Goal: Task Accomplishment & Management: Manage account settings

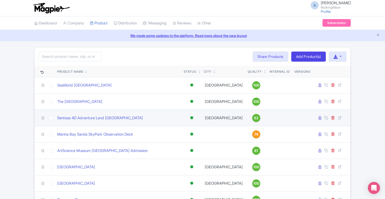
scroll to position [30, 0]
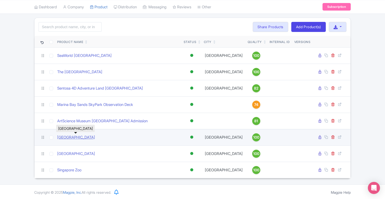
click at [73, 136] on link "[GEOGRAPHIC_DATA]" at bounding box center [76, 138] width 38 height 6
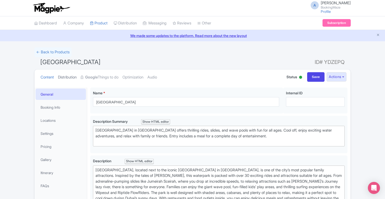
click at [73, 78] on link "Distribution" at bounding box center [67, 78] width 19 height 16
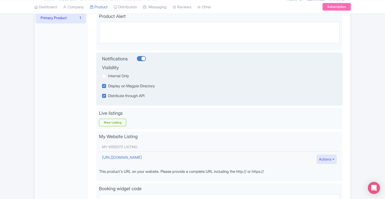
scroll to position [35, 0]
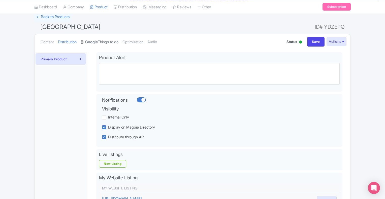
click at [98, 42] on strong "Google" at bounding box center [91, 42] width 13 height 6
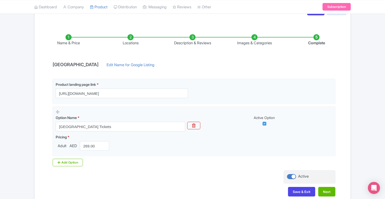
scroll to position [93, 0]
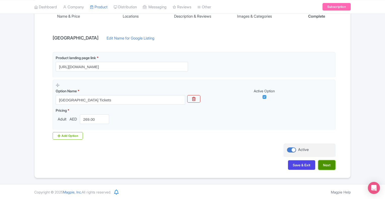
click at [327, 167] on button "Next" at bounding box center [326, 165] width 17 height 10
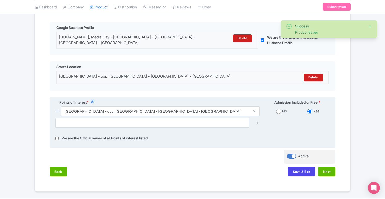
scroll to position [129, 0]
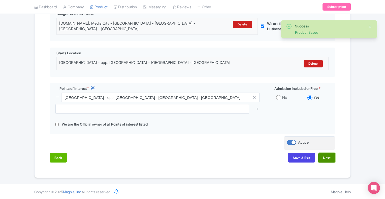
click at [327, 160] on button "Next" at bounding box center [326, 158] width 17 height 10
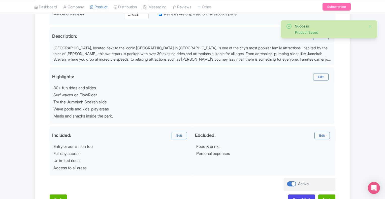
scroll to position [185, 0]
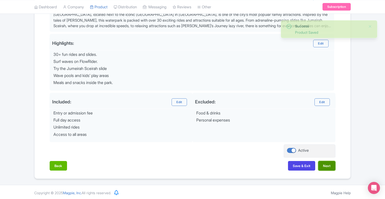
click at [327, 168] on button "Next" at bounding box center [326, 166] width 17 height 10
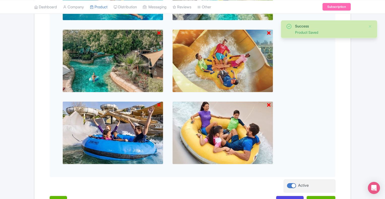
scroll to position [347, 0]
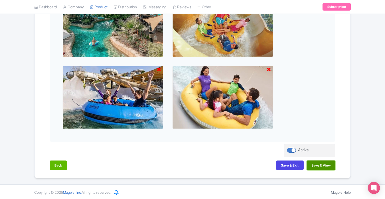
click at [322, 167] on button "Save & View" at bounding box center [321, 166] width 29 height 10
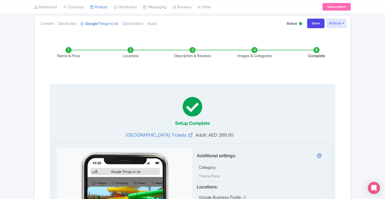
scroll to position [19, 0]
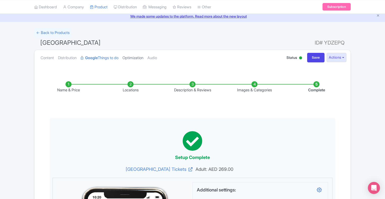
click at [134, 58] on link "Optimization" at bounding box center [132, 58] width 21 height 16
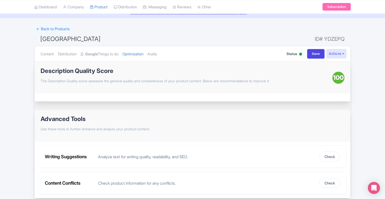
scroll to position [0, 0]
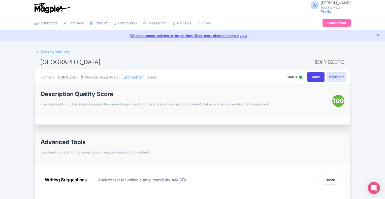
click at [74, 79] on link "Distribution" at bounding box center [67, 78] width 19 height 16
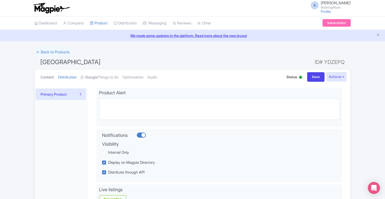
click at [48, 75] on link "Content" at bounding box center [47, 78] width 13 height 16
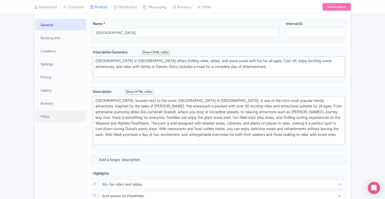
scroll to position [76, 0]
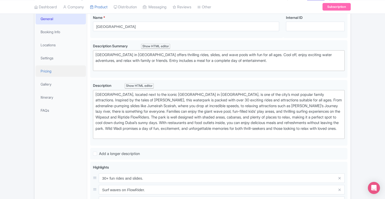
click at [49, 72] on link "Pricing" at bounding box center [61, 71] width 50 height 11
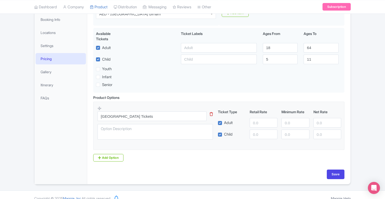
scroll to position [94, 0]
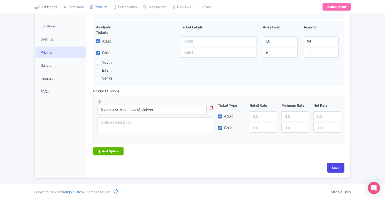
click at [111, 152] on link "Add Option" at bounding box center [108, 152] width 30 height 8
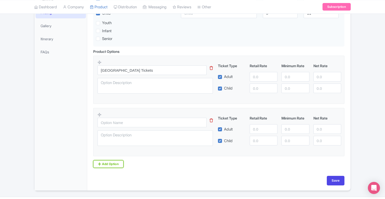
scroll to position [122, 0]
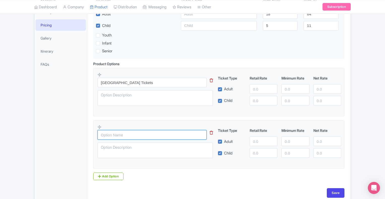
click at [113, 134] on input "text" at bounding box center [152, 135] width 109 height 10
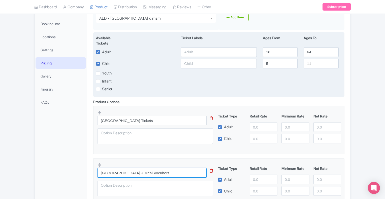
scroll to position [96, 0]
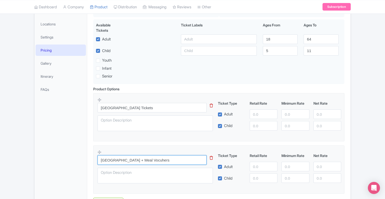
type input "[GEOGRAPHIC_DATA] + Meal Vocuhers"
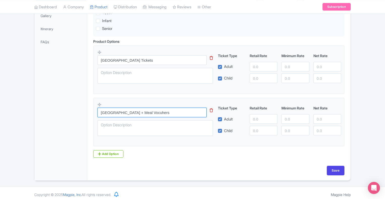
scroll to position [147, 0]
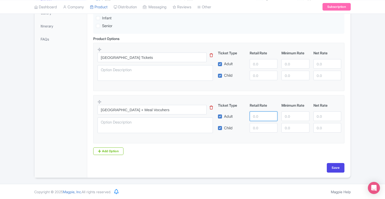
click at [263, 117] on input "number" at bounding box center [264, 117] width 28 height 10
type input "225"
click at [259, 128] on input "number" at bounding box center [264, 128] width 28 height 10
type input "225"
click at [262, 65] on input "number" at bounding box center [264, 64] width 28 height 10
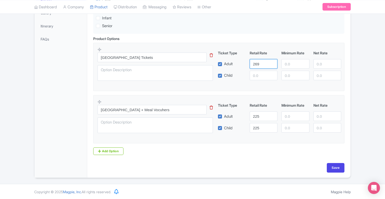
type input "269"
click at [267, 117] on input "225" at bounding box center [264, 117] width 28 height 10
type input "2"
type input "325"
click at [264, 130] on input "225" at bounding box center [264, 128] width 28 height 10
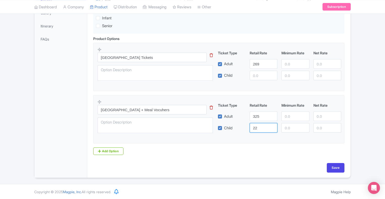
type input "2"
type input "325"
click at [293, 64] on input "number" at bounding box center [295, 64] width 28 height 10
type input "205"
click at [296, 76] on input "number" at bounding box center [295, 76] width 28 height 10
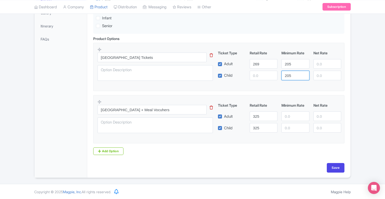
type input "205"
click at [257, 76] on input "number" at bounding box center [264, 76] width 28 height 10
type input "269"
click at [293, 118] on input "number" at bounding box center [295, 117] width 28 height 10
type input "225"
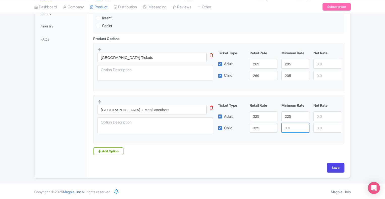
click at [293, 130] on input "number" at bounding box center [295, 128] width 28 height 10
type input "225"
click at [237, 150] on div "Product Options i Wild Wadi Waterpark Tickets This tip has not data. Code: tip_…" at bounding box center [218, 95] width 257 height 119
click at [114, 151] on link "Add Option" at bounding box center [108, 152] width 30 height 8
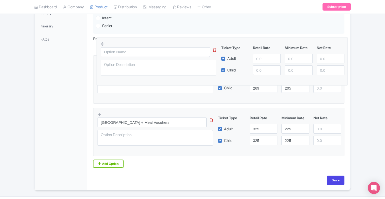
drag, startPoint x: 99, startPoint y: 154, endPoint x: 102, endPoint y: 49, distance: 105.4
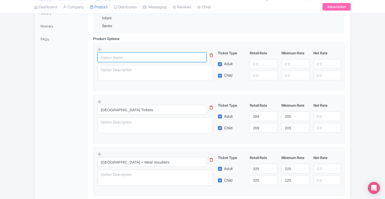
click at [116, 59] on input "text" at bounding box center [152, 58] width 109 height 10
type input "W"
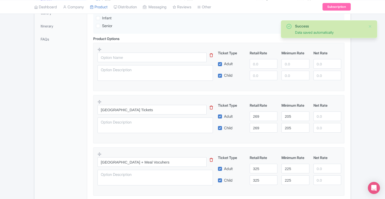
click at [211, 56] on icon at bounding box center [211, 55] width 3 height 4
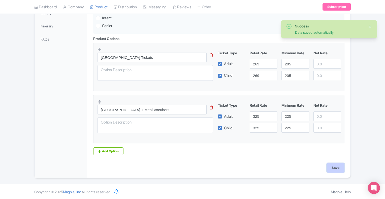
click at [332, 169] on input "Save" at bounding box center [336, 168] width 18 height 10
type input "Saving..."
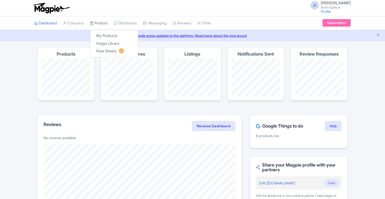
click at [97, 24] on link "Product" at bounding box center [99, 23] width 18 height 14
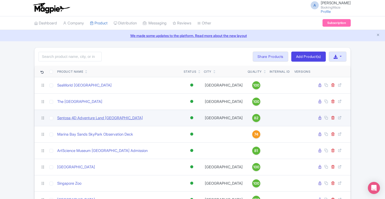
scroll to position [30, 0]
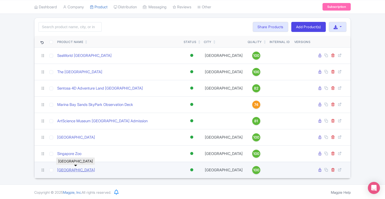
click at [77, 171] on link "[GEOGRAPHIC_DATA]" at bounding box center [76, 171] width 38 height 6
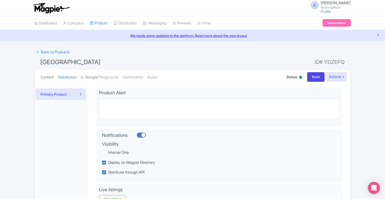
click at [48, 79] on link "Content" at bounding box center [47, 78] width 13 height 16
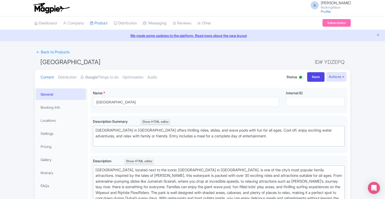
scroll to position [76, 0]
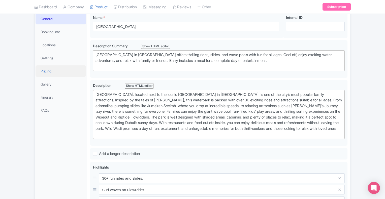
click at [51, 69] on link "Pricing" at bounding box center [61, 71] width 50 height 11
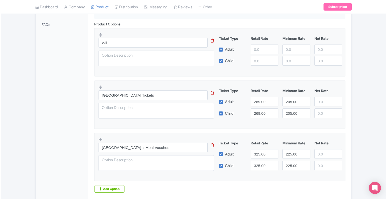
scroll to position [149, 0]
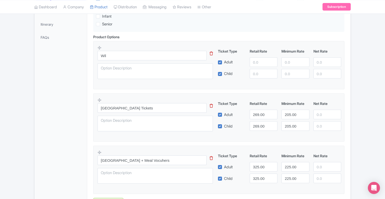
click at [211, 53] on icon at bounding box center [211, 54] width 3 height 4
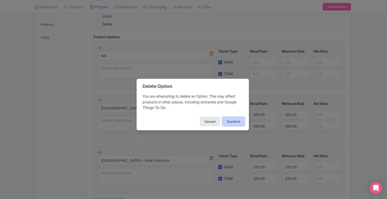
click at [235, 122] on button "Confirm" at bounding box center [233, 122] width 23 height 10
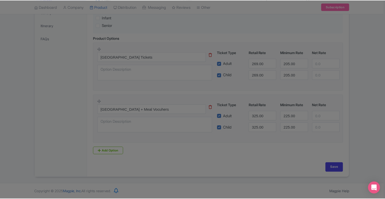
scroll to position [147, 0]
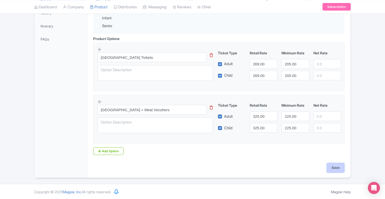
click at [336, 168] on input "Save" at bounding box center [336, 168] width 18 height 10
type input "Saving..."
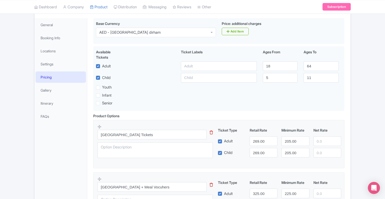
scroll to position [21, 0]
